Goal: Task Accomplishment & Management: Use online tool/utility

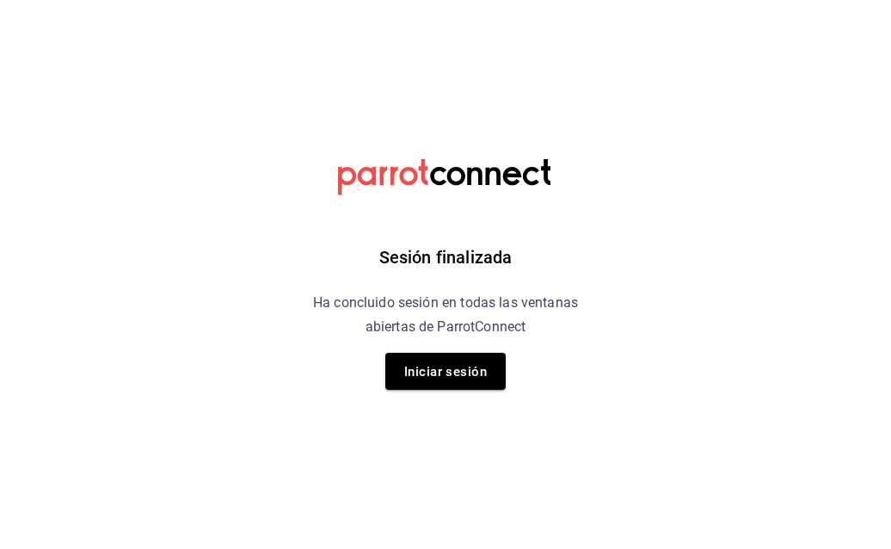
click at [408, 362] on font "Iniciar sesión" at bounding box center [445, 371] width 83 height 23
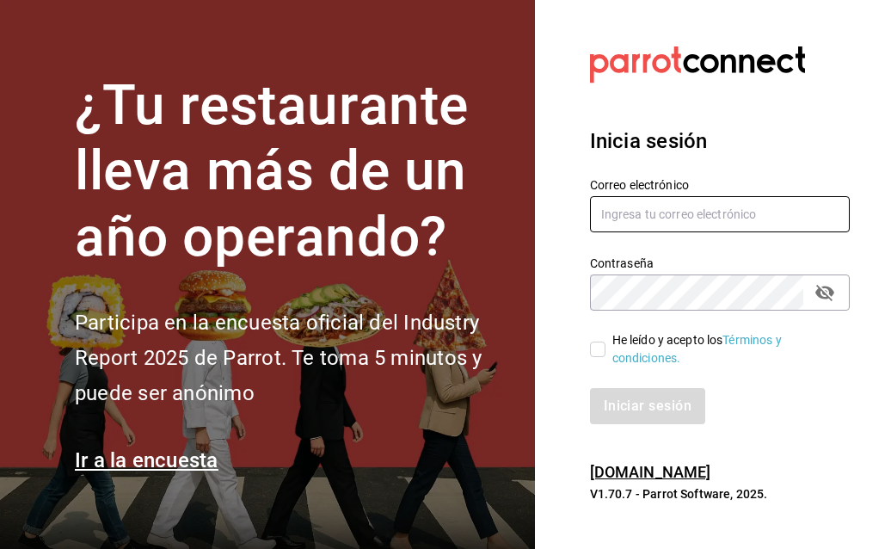
type input "rene.valdez@grupocosteno.com"
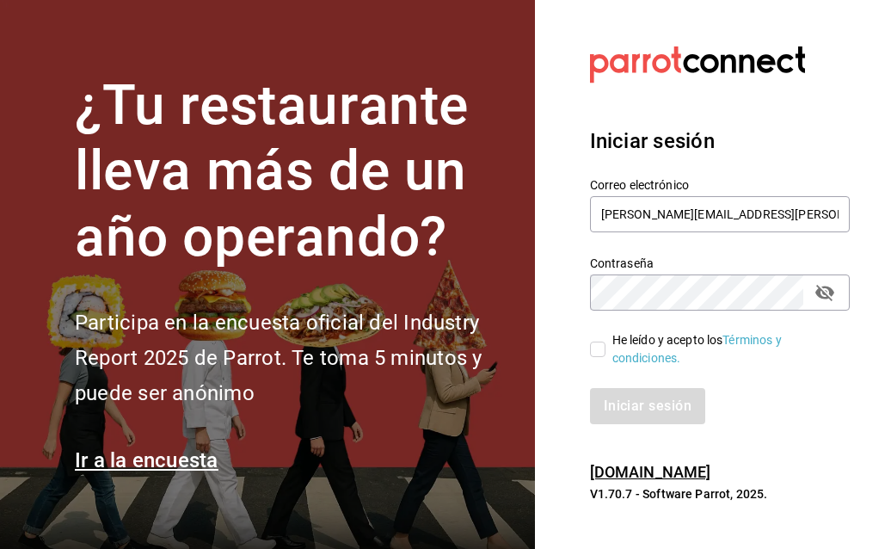
click at [599, 350] on input "He leído y acepto los Términos y condiciones." at bounding box center [597, 349] width 15 height 15
checkbox input "true"
click at [616, 407] on font "Iniciar sesión" at bounding box center [649, 405] width 88 height 16
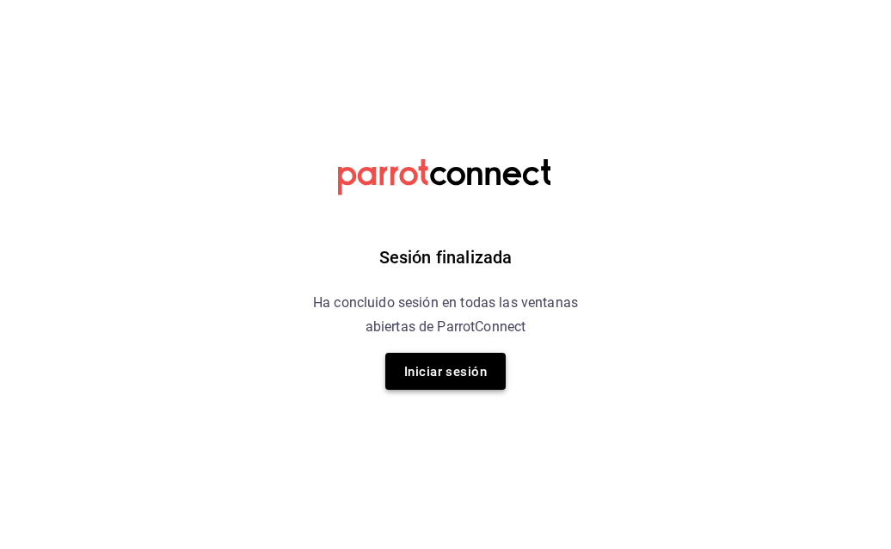
click at [471, 386] on button "Iniciar sesión" at bounding box center [445, 371] width 120 height 37
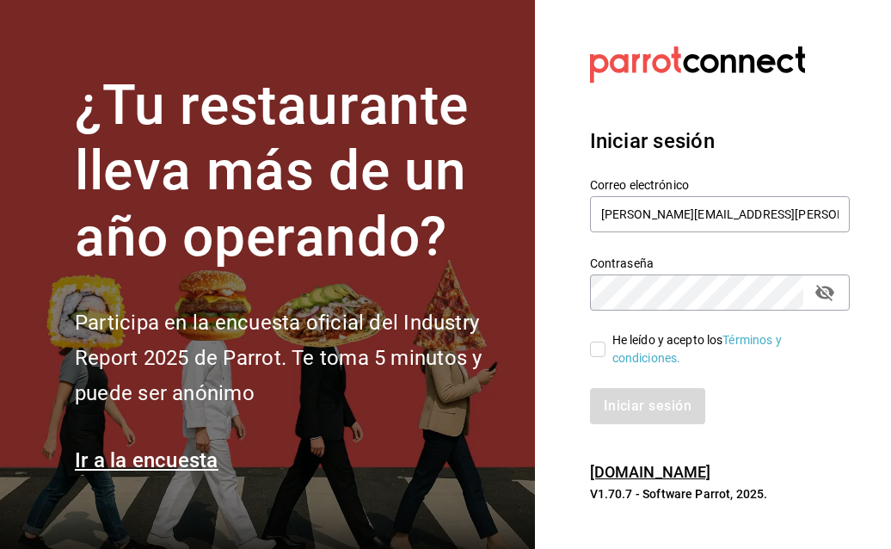
click at [596, 349] on input "He leído y acepto los Términos y condiciones." at bounding box center [597, 349] width 15 height 15
checkbox input "true"
click at [626, 404] on font "Iniciar sesión" at bounding box center [649, 405] width 88 height 16
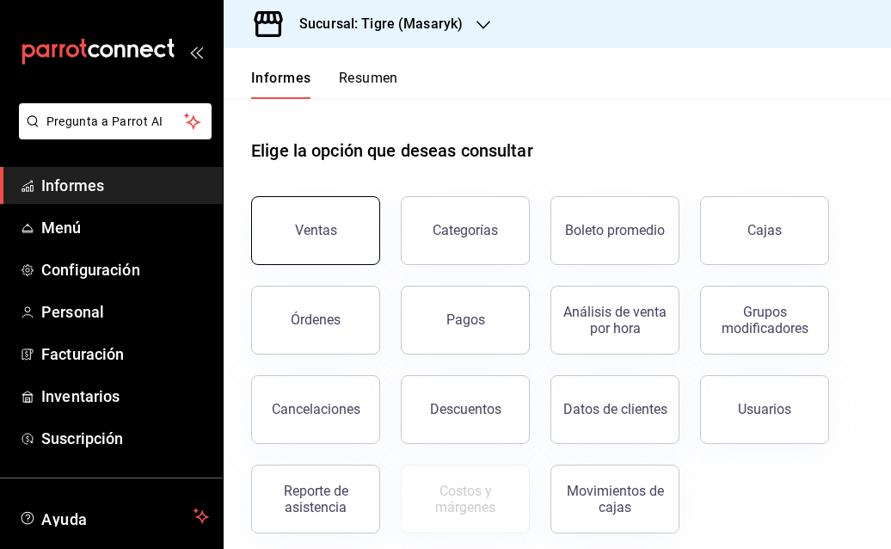
click at [304, 237] on font "Ventas" at bounding box center [316, 230] width 42 height 16
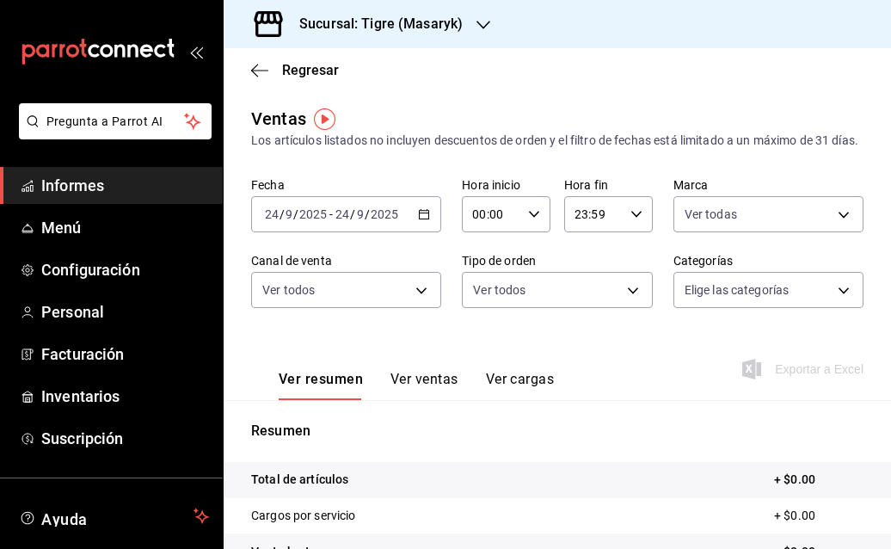
click at [426, 220] on icon "button" at bounding box center [424, 214] width 12 height 12
click at [281, 221] on font "/" at bounding box center [282, 214] width 5 height 14
click at [420, 219] on \(Stroke\) "button" at bounding box center [424, 214] width 10 height 9
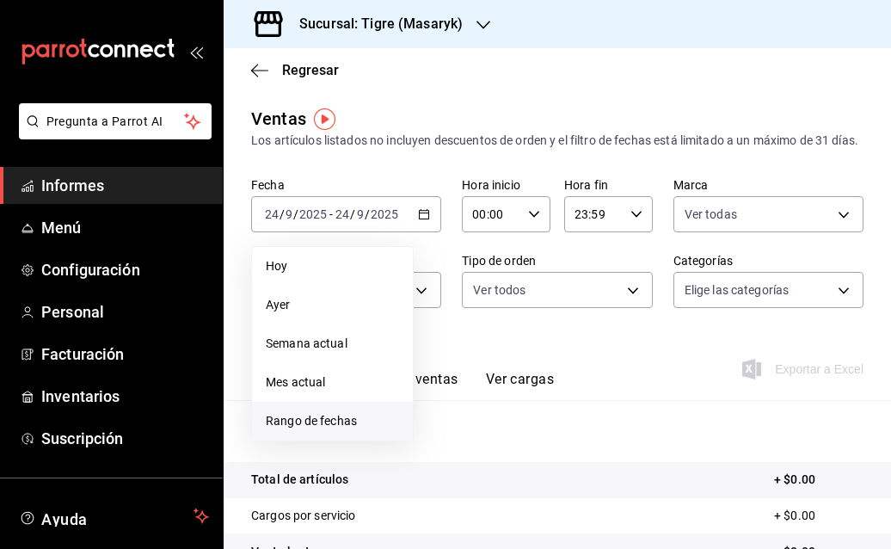
click at [317, 428] on font "Rango de fechas" at bounding box center [311, 421] width 91 height 14
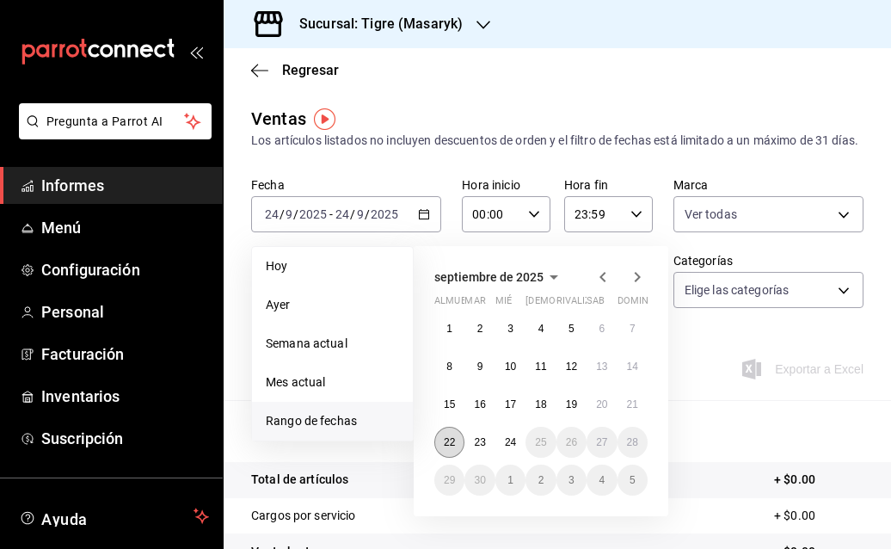
click at [446, 448] on font "22" at bounding box center [449, 442] width 11 height 12
click at [516, 448] on font "24" at bounding box center [510, 442] width 11 height 12
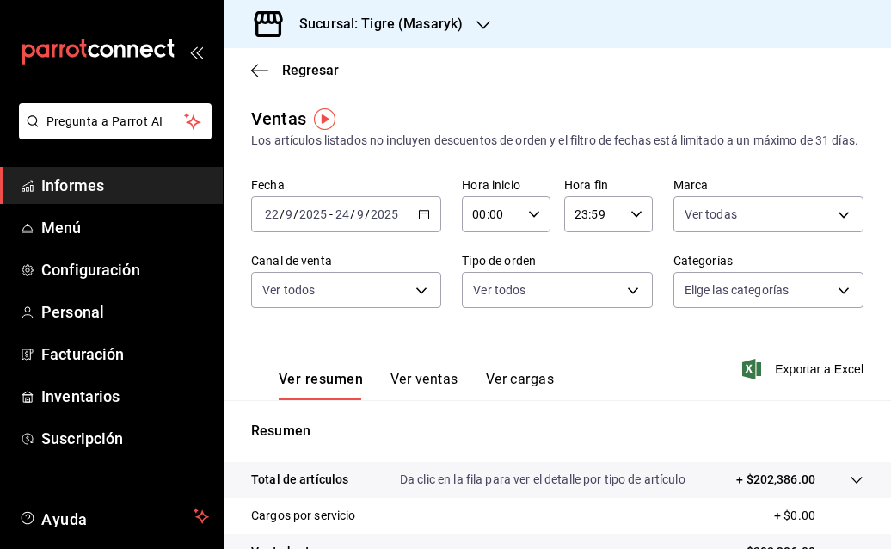
click at [537, 230] on div "00:00 Hora inicio" at bounding box center [506, 214] width 89 height 36
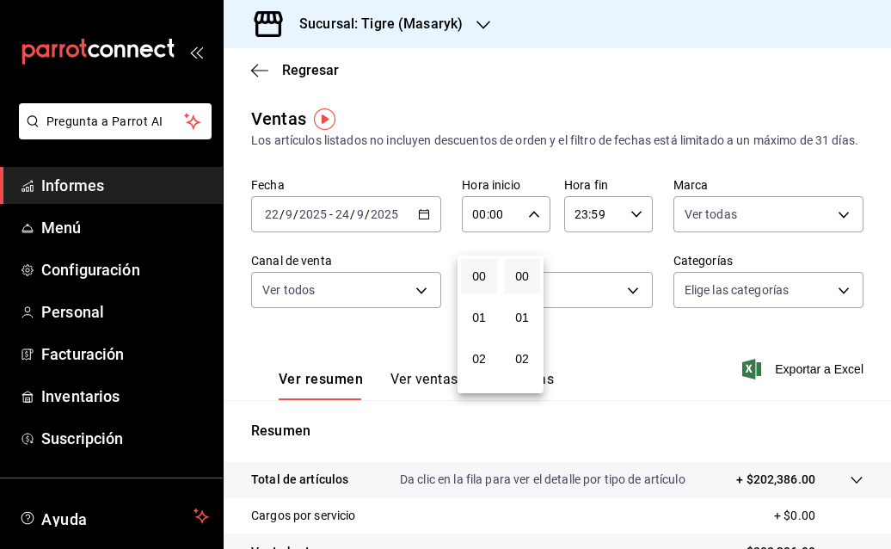
click at [537, 230] on div at bounding box center [445, 274] width 891 height 549
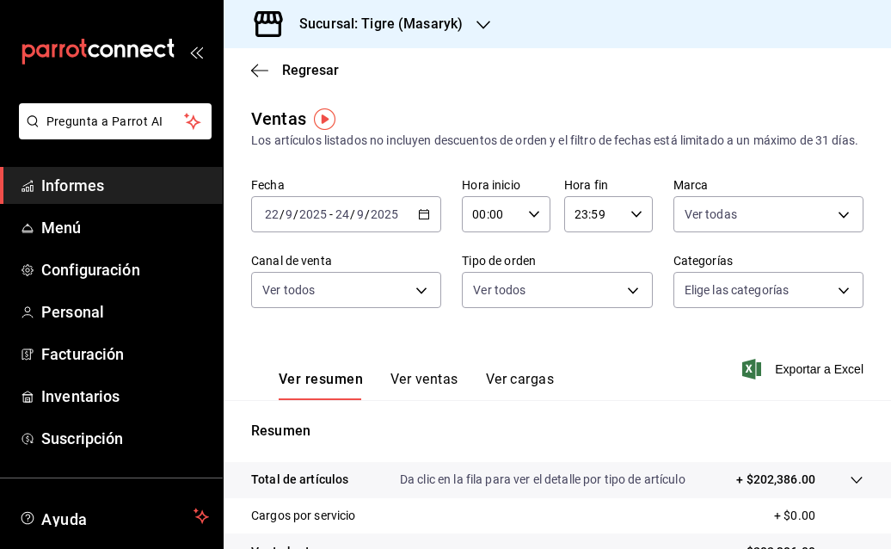
click at [520, 232] on div "00:00 Hora inicio" at bounding box center [506, 214] width 89 height 36
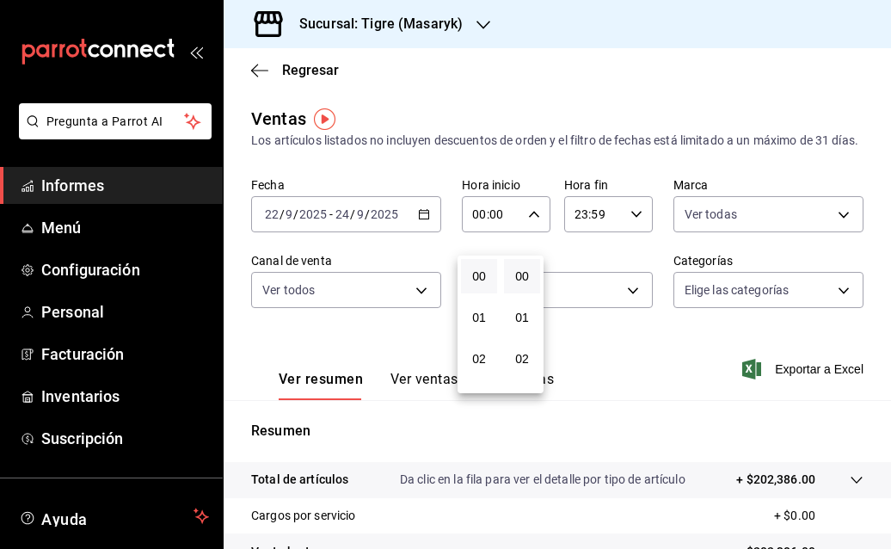
click at [520, 234] on div at bounding box center [445, 274] width 891 height 549
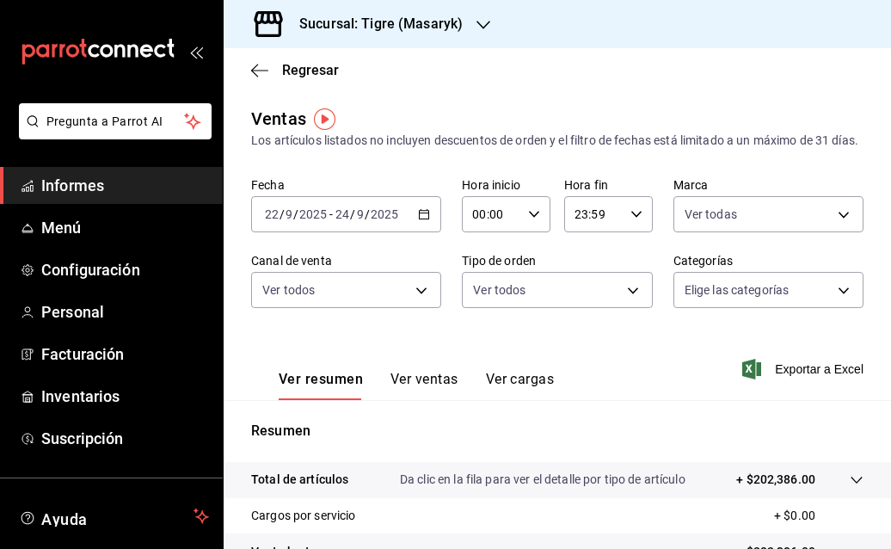
click at [520, 232] on div "00:00 Hora inicio" at bounding box center [506, 214] width 89 height 36
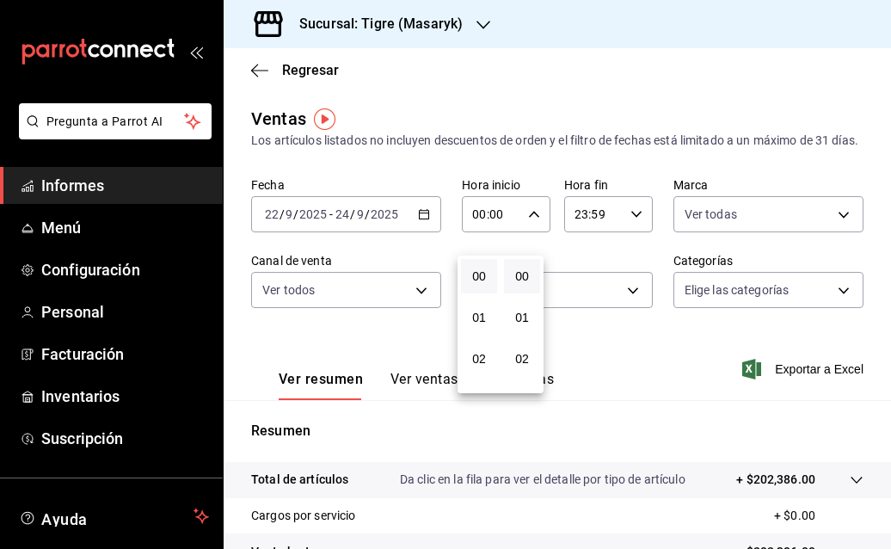
click at [503, 226] on div at bounding box center [445, 274] width 891 height 549
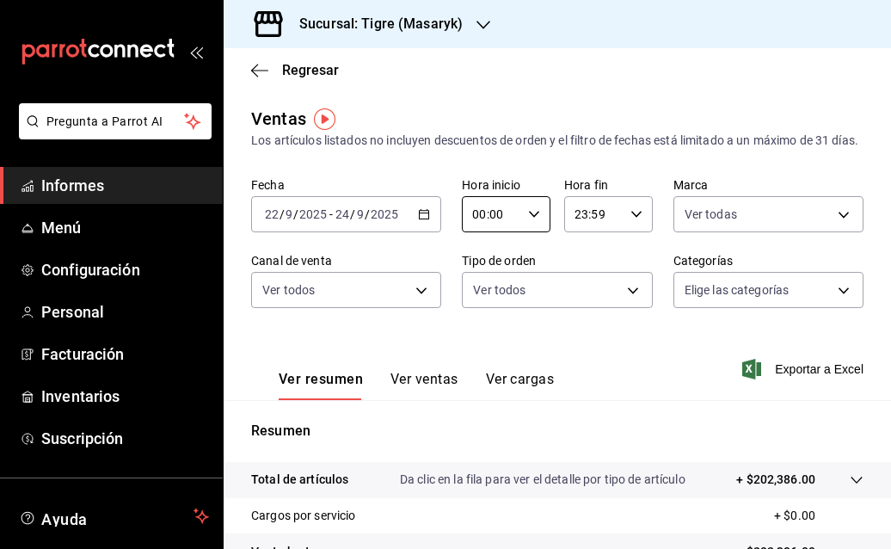
click at [503, 226] on input "00:00" at bounding box center [491, 214] width 59 height 34
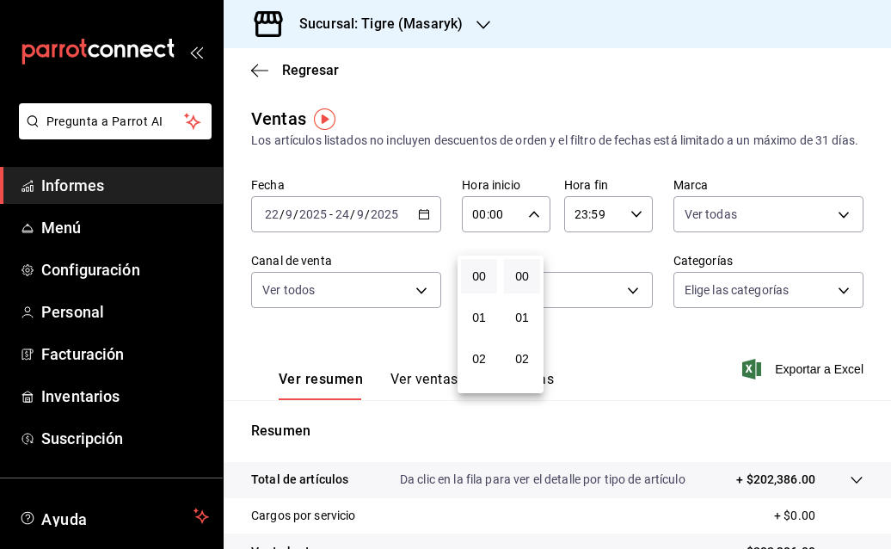
click at [499, 286] on div "00" at bounding box center [479, 276] width 43 height 41
click at [478, 276] on font "00" at bounding box center [479, 276] width 14 height 14
click at [478, 276] on font "05" at bounding box center [479, 276] width 14 height 14
type input "05:00"
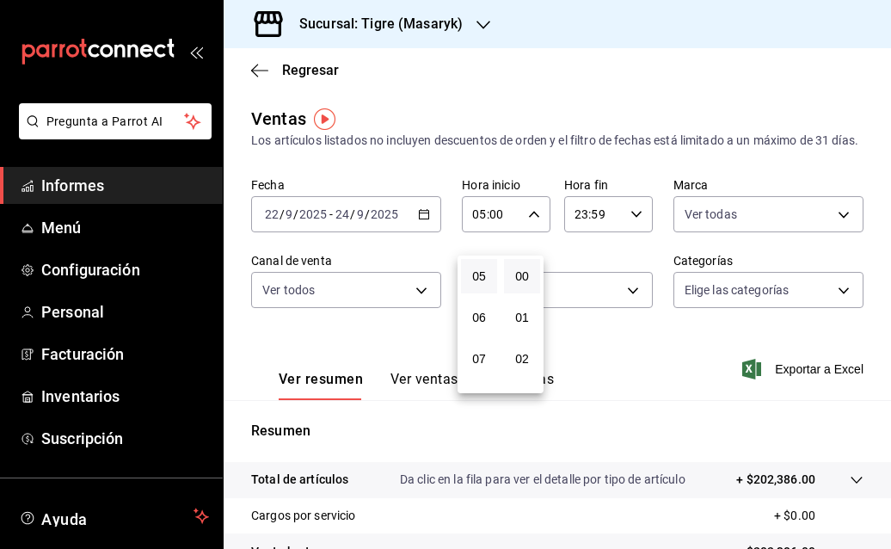
click at [625, 231] on div at bounding box center [445, 274] width 891 height 549
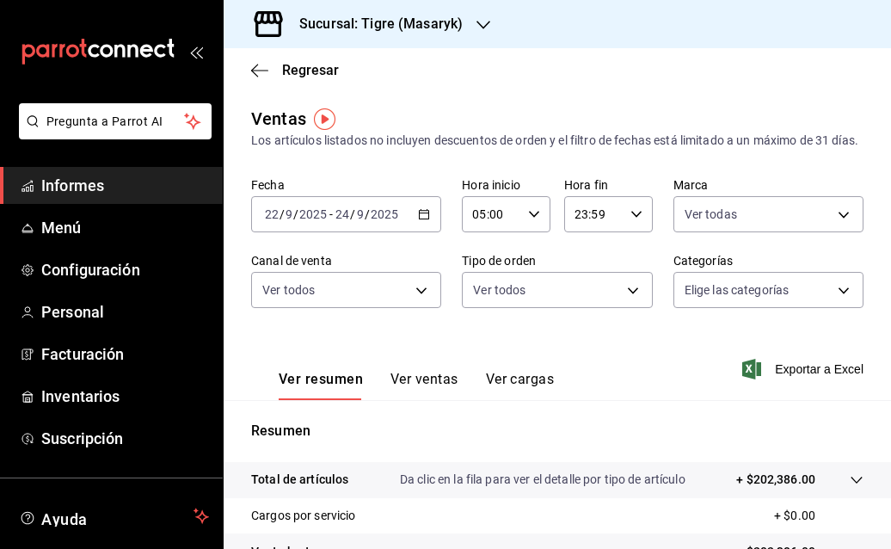
click at [631, 220] on icon "button" at bounding box center [637, 214] width 12 height 12
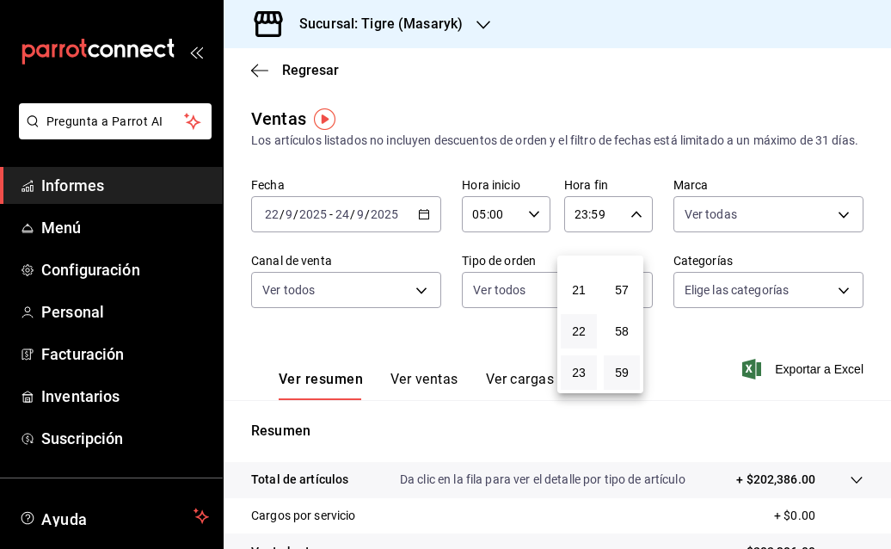
click at [582, 323] on button "22" at bounding box center [579, 331] width 36 height 34
click at [580, 286] on font "21" at bounding box center [579, 290] width 14 height 14
type input "21:59"
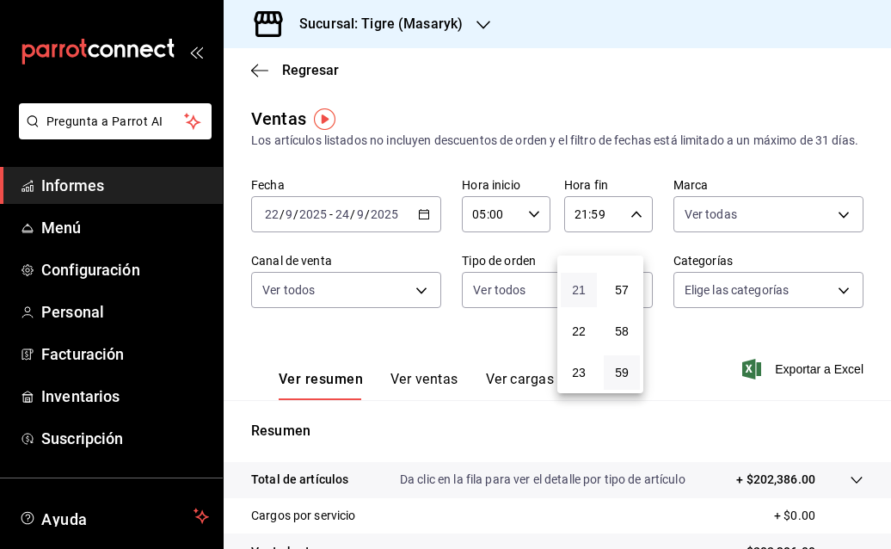
click at [580, 286] on font "21" at bounding box center [579, 290] width 14 height 14
click at [580, 329] on font "22" at bounding box center [579, 331] width 14 height 14
click at [592, 317] on button "05" at bounding box center [579, 317] width 36 height 34
click at [625, 293] on font "57" at bounding box center [622, 290] width 14 height 14
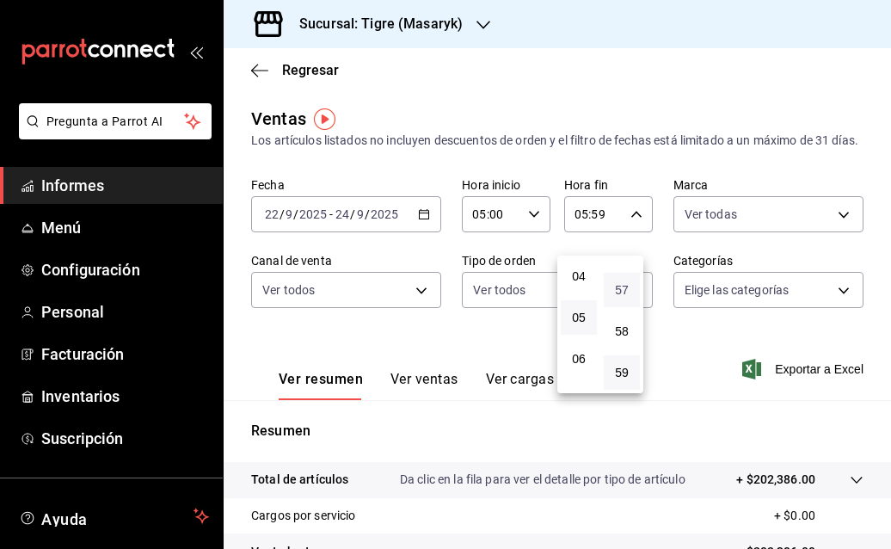
type input "05:57"
click at [619, 271] on font "00" at bounding box center [622, 276] width 14 height 14
type input "05:00"
click at [719, 231] on div at bounding box center [445, 274] width 891 height 549
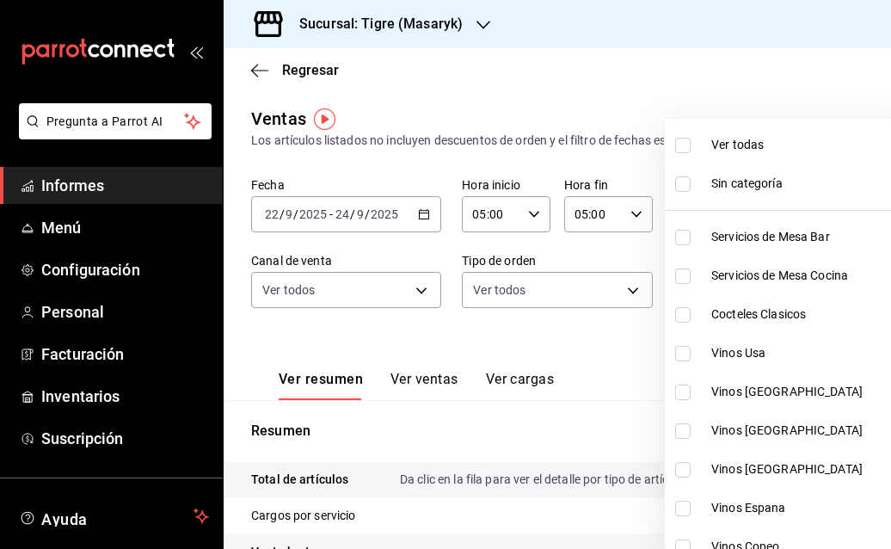
click at [819, 304] on body "Pregunta a Parrot AI Informes Menú Configuración Personal Facturación Inventari…" at bounding box center [445, 274] width 891 height 549
click at [752, 154] on li "Ver todas" at bounding box center [816, 145] width 302 height 39
type input "7cd27861-1019-4265-ada8-0a6349b72ebc,77c47ebf-2aa7-4ca3-900f-d4e8133ed13d,d84ff…"
checkbox input "true"
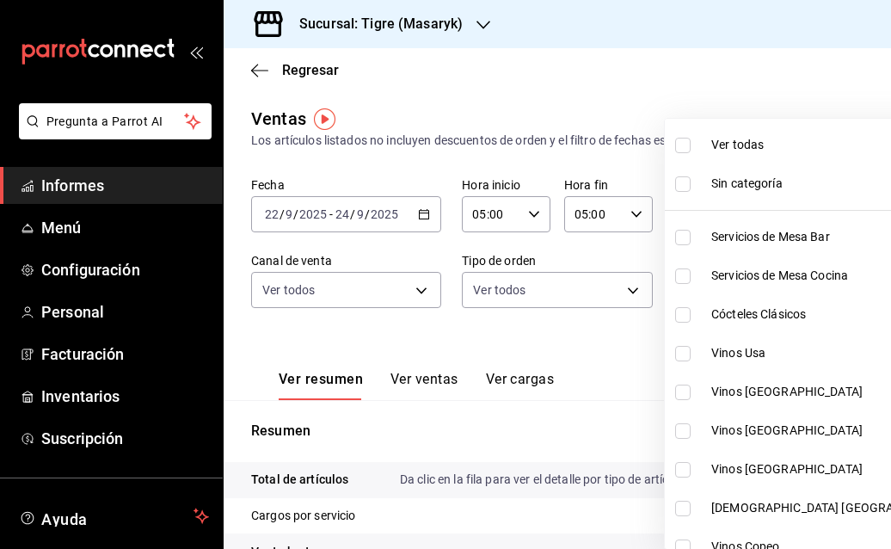
checkbox input "true"
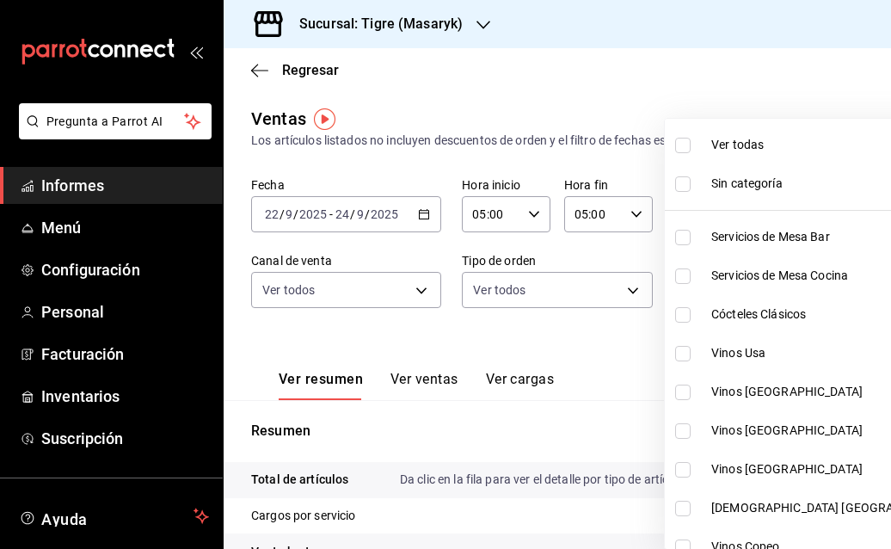
checkbox input "true"
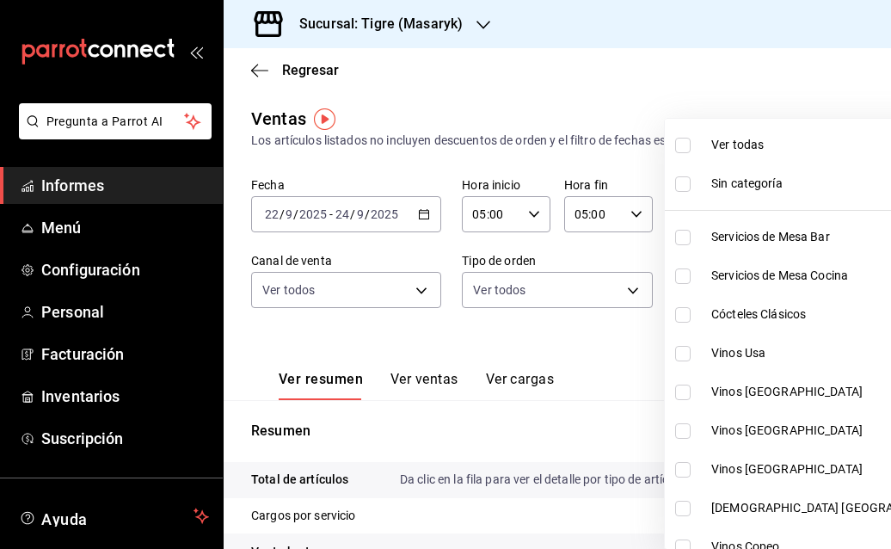
checkbox input "true"
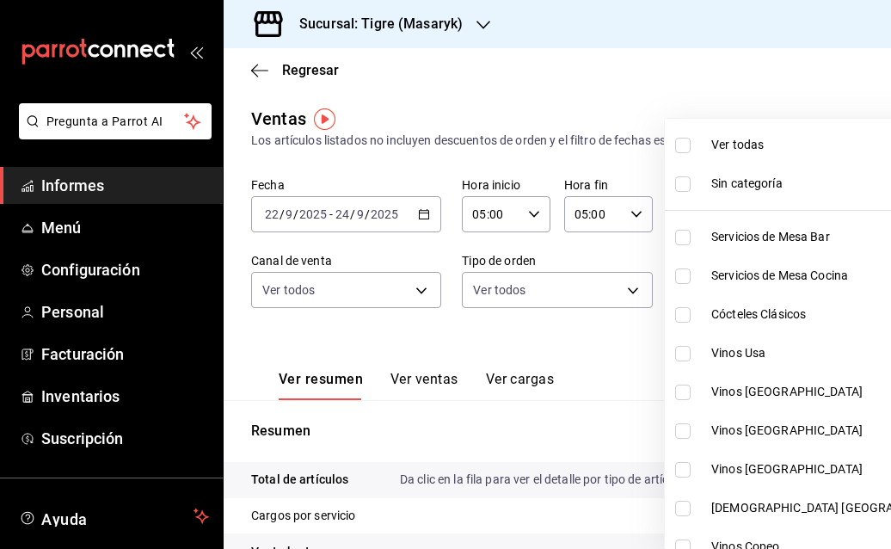
checkbox input "true"
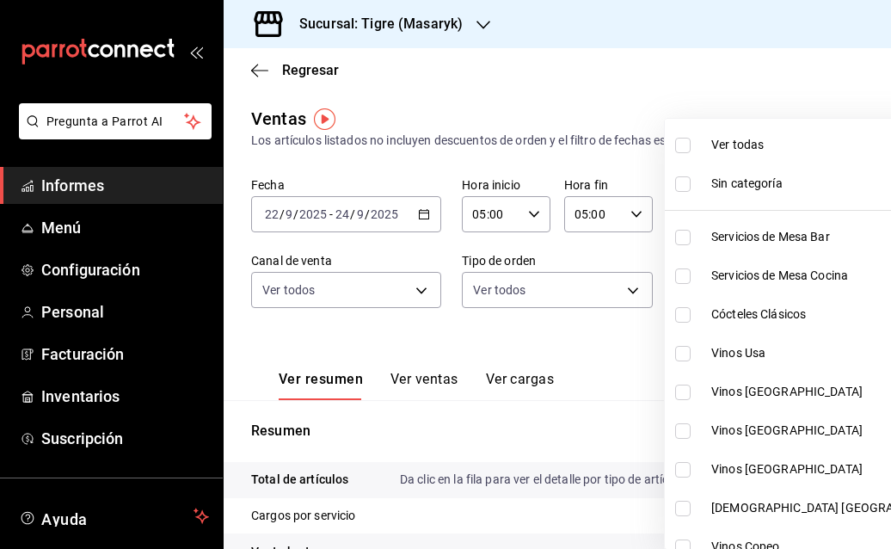
checkbox input "true"
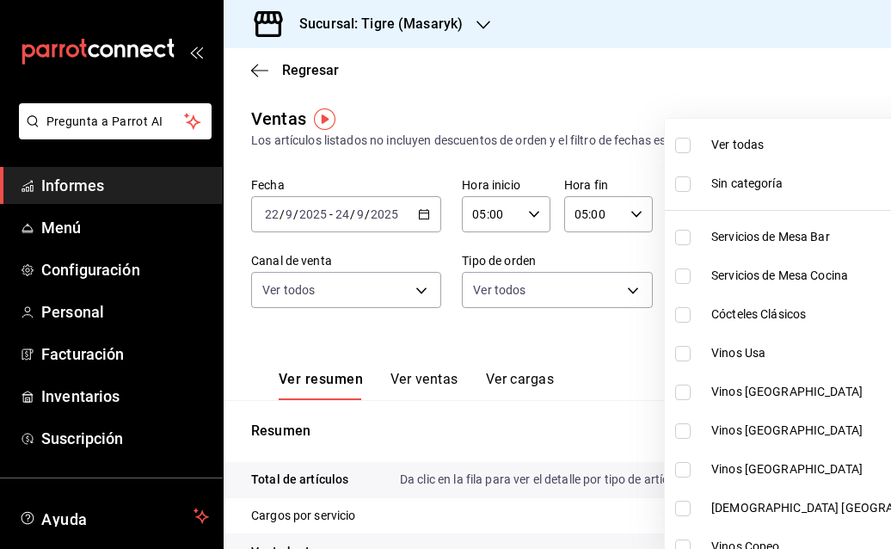
checkbox input "true"
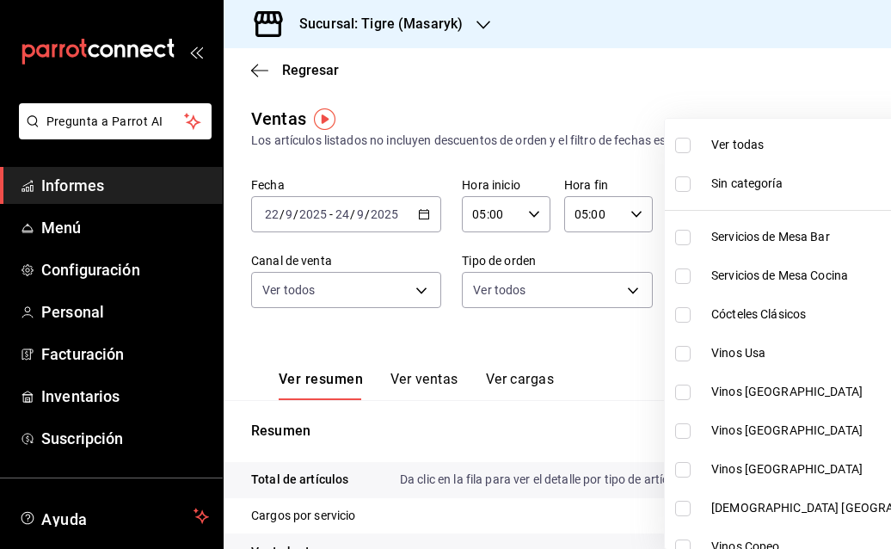
checkbox input "true"
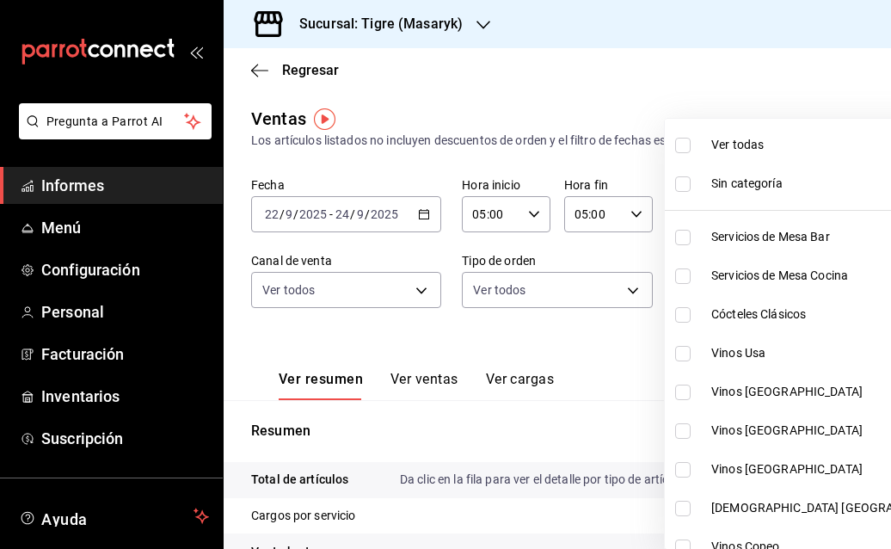
checkbox input "true"
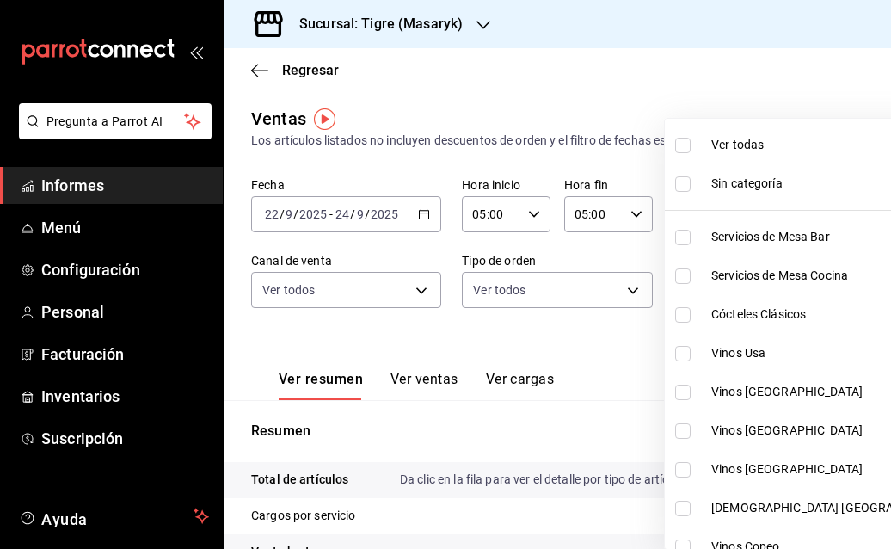
checkbox input "true"
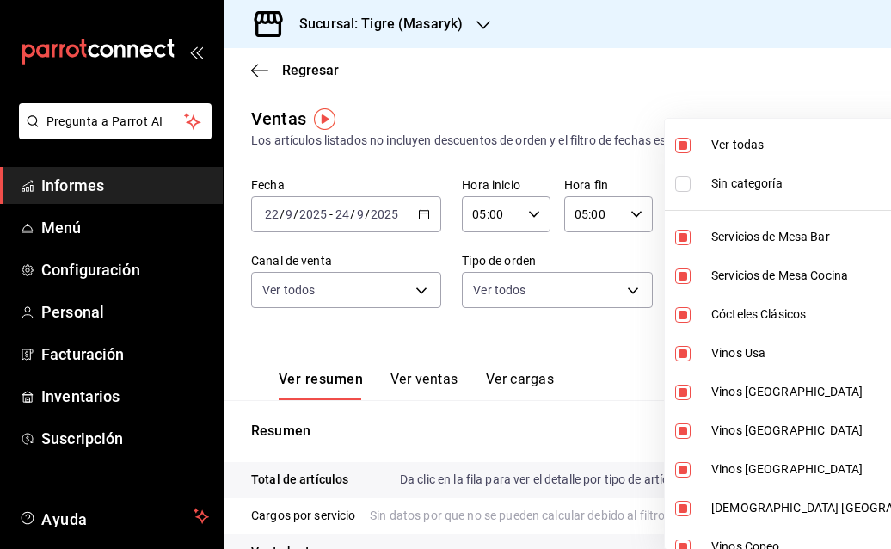
click at [598, 371] on div at bounding box center [445, 274] width 891 height 549
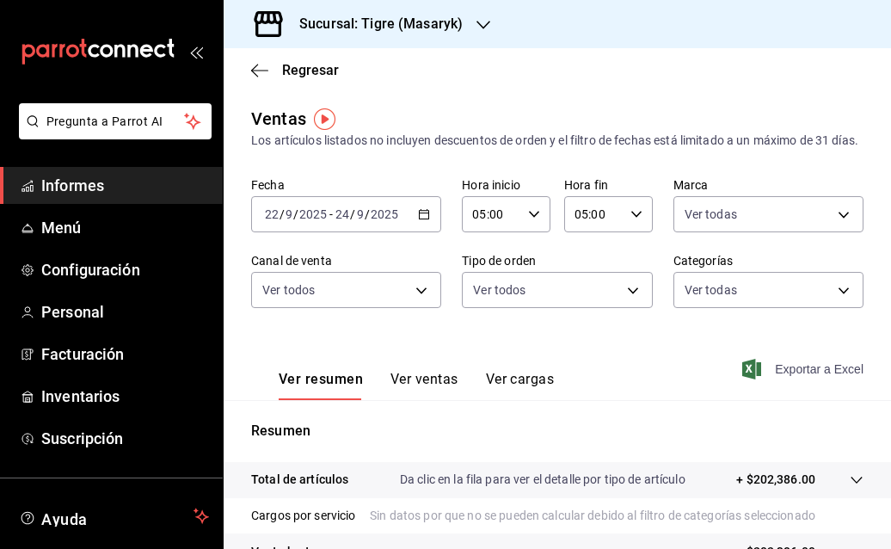
click at [773, 379] on span "Exportar a Excel" at bounding box center [805, 369] width 118 height 21
click at [274, 66] on span "Regresar" at bounding box center [295, 70] width 88 height 16
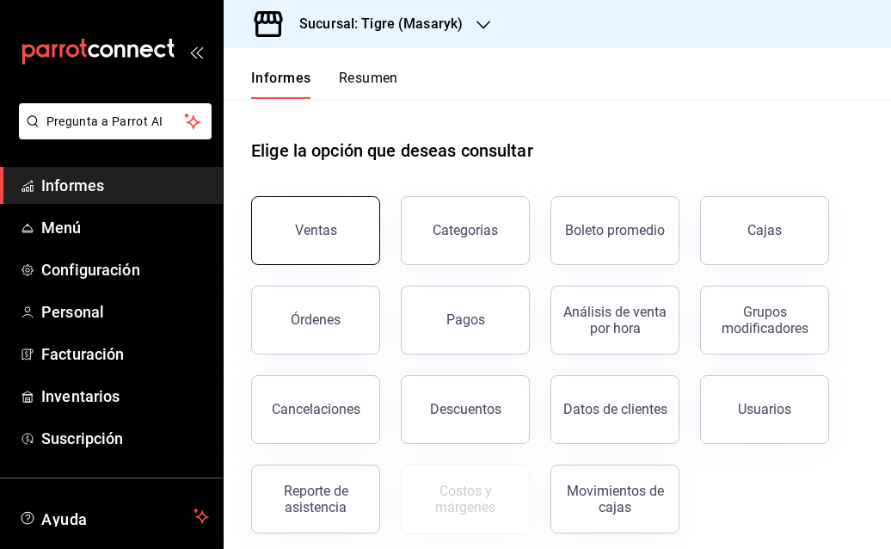
click at [317, 229] on font "Ventas" at bounding box center [316, 230] width 42 height 16
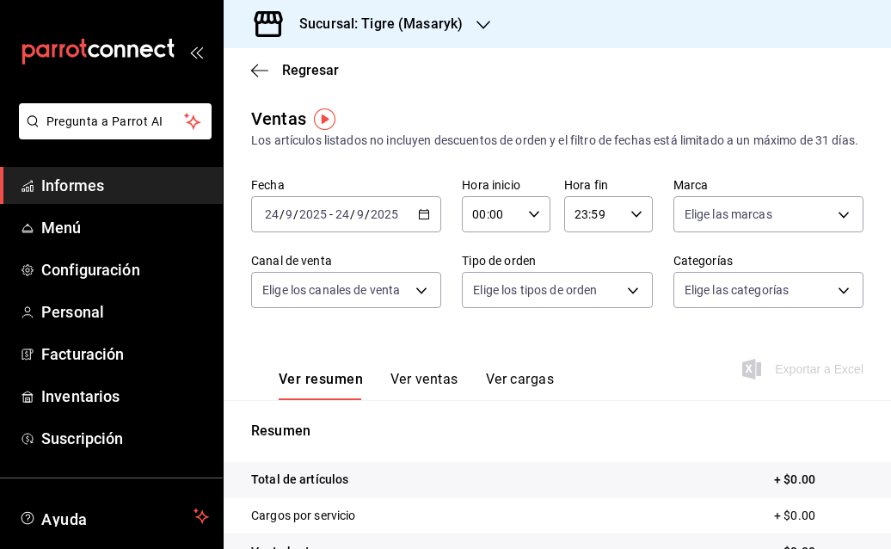
click at [418, 220] on icon "button" at bounding box center [424, 214] width 12 height 12
click at [422, 181] on div "Ventas Los artículos listados no incluyen descuentos de orden y el filtro de fe…" at bounding box center [558, 452] width 668 height 692
